Goal: Find specific page/section: Find specific page/section

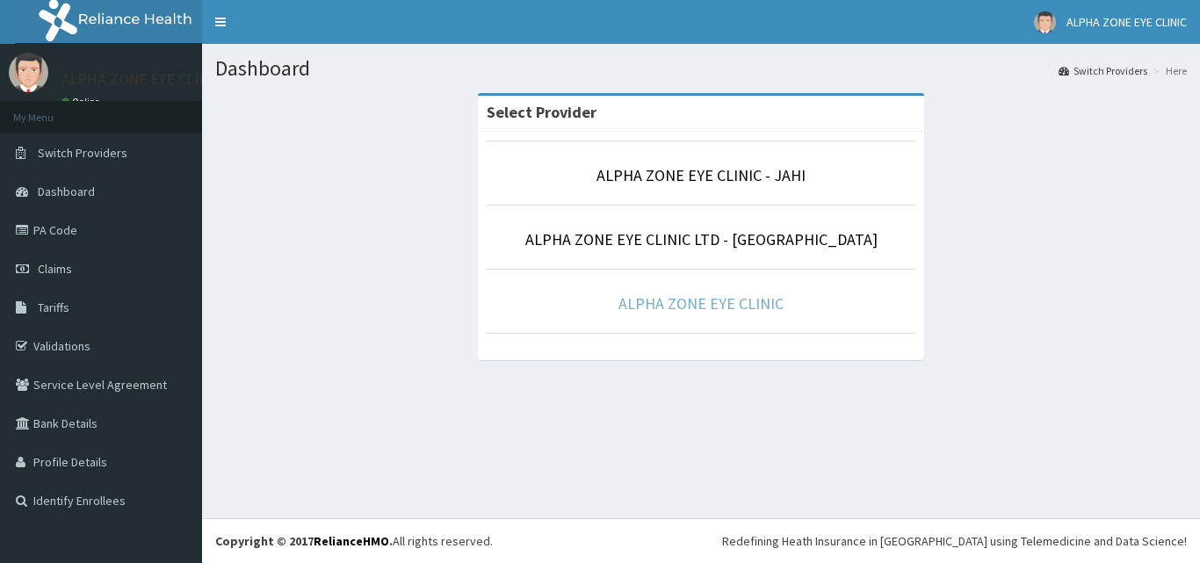
click at [706, 297] on link "ALPHA ZONE EYE CLINIC" at bounding box center [701, 303] width 165 height 20
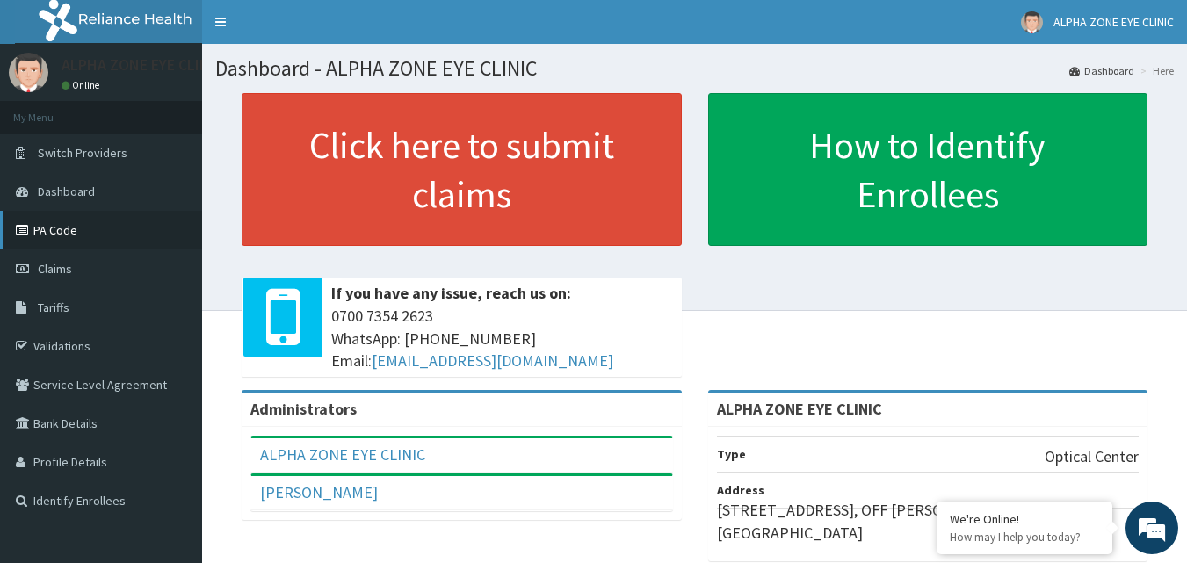
click at [71, 239] on link "PA Code" at bounding box center [101, 230] width 202 height 39
